Goal: Transaction & Acquisition: Book appointment/travel/reservation

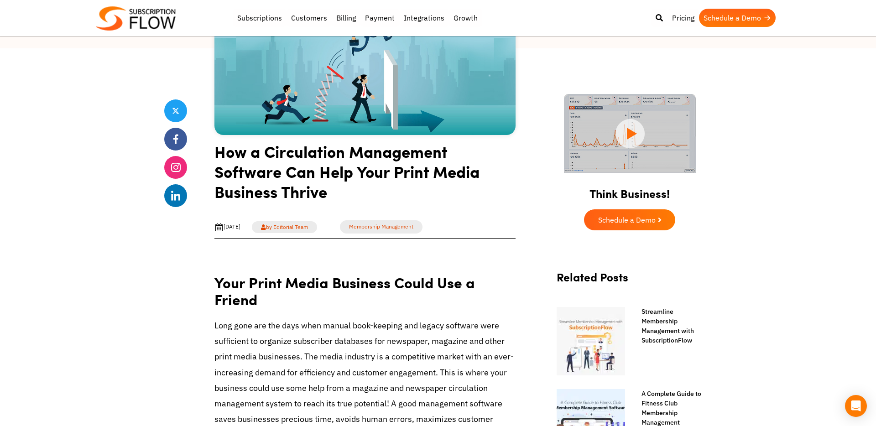
scroll to position [201, 0]
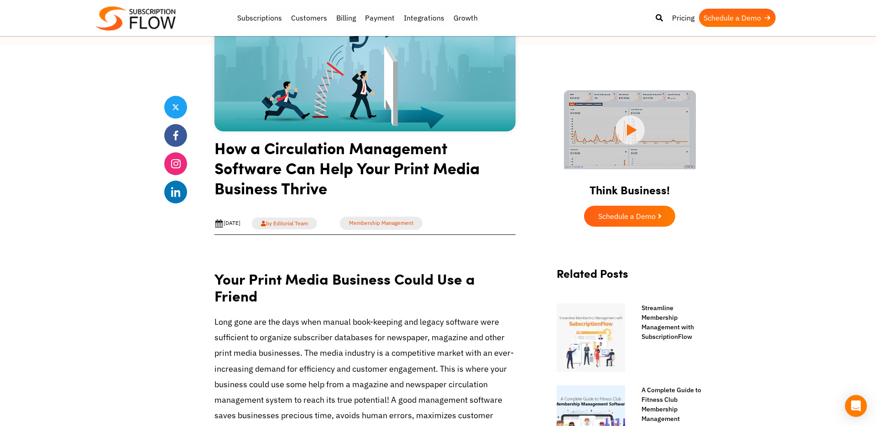
click at [102, 16] on img at bounding box center [136, 18] width 80 height 24
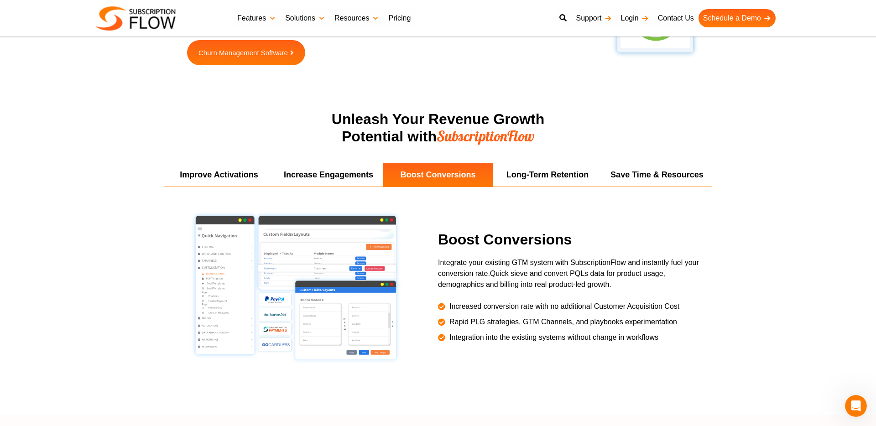
scroll to position [1598, 0]
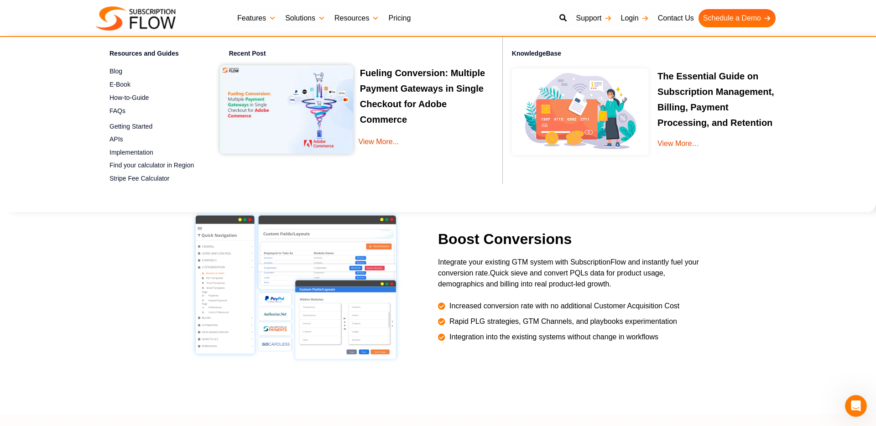
click at [396, 19] on link "Pricing" at bounding box center [399, 18] width 31 height 18
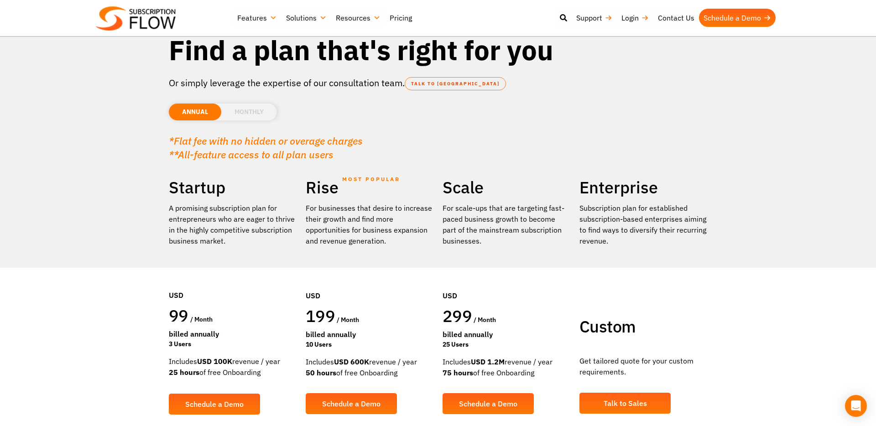
scroll to position [66, 0]
click at [253, 104] on li "MONTHLY" at bounding box center [249, 112] width 56 height 17
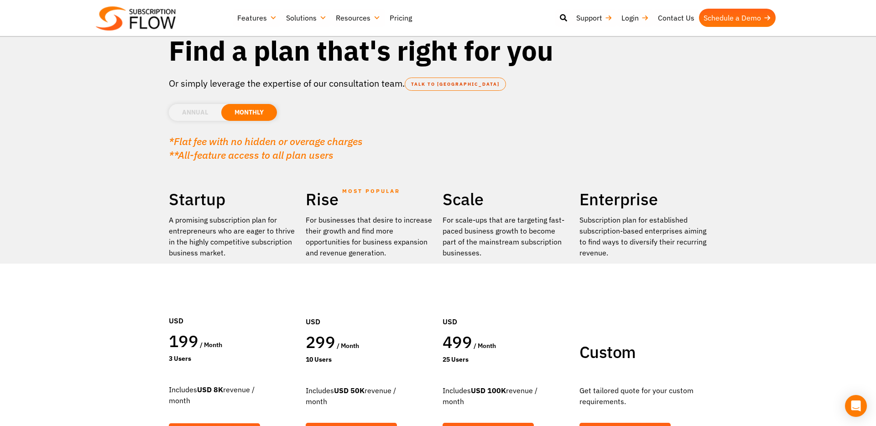
click at [187, 104] on li "ANNUAL" at bounding box center [195, 112] width 52 height 17
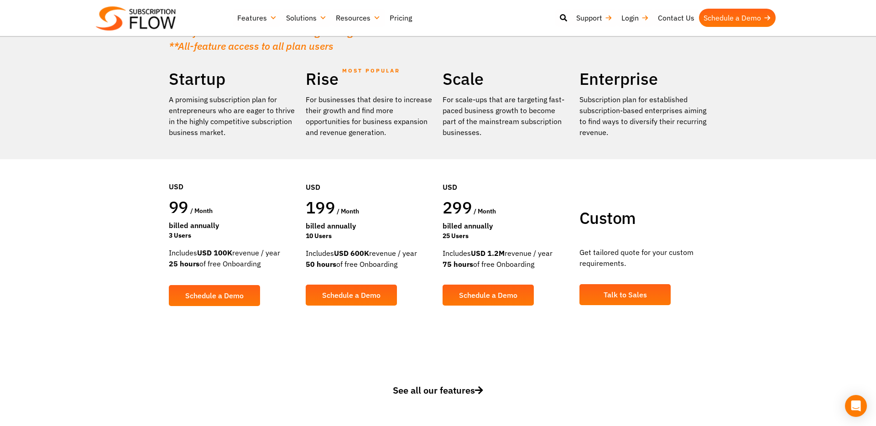
scroll to position [174, 0]
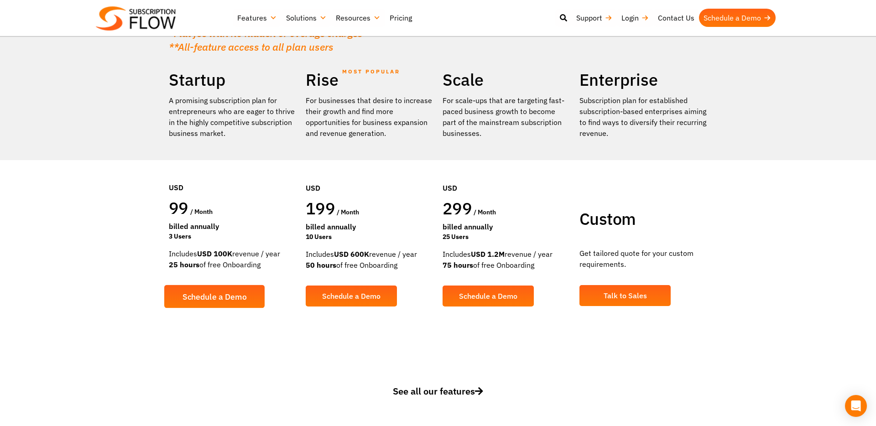
click at [197, 293] on span "Schedule a Demo" at bounding box center [215, 297] width 64 height 8
